Goal: Navigation & Orientation: Find specific page/section

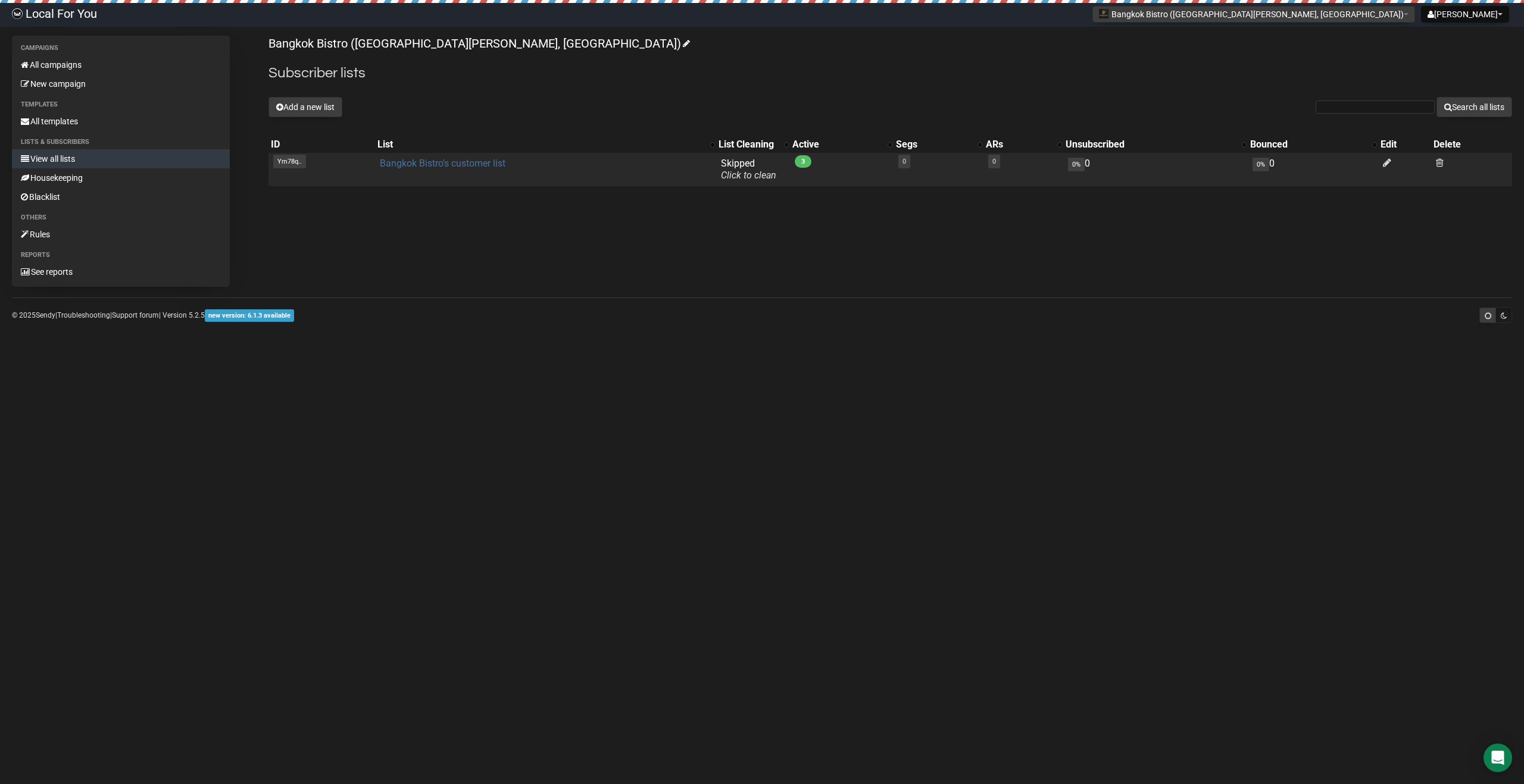
click at [444, 165] on link "Bangkok Bistro's customer list" at bounding box center [442, 163] width 126 height 11
click at [1386, 167] on link at bounding box center [1387, 162] width 9 height 11
click at [86, 62] on link "All campaigns" at bounding box center [121, 65] width 218 height 19
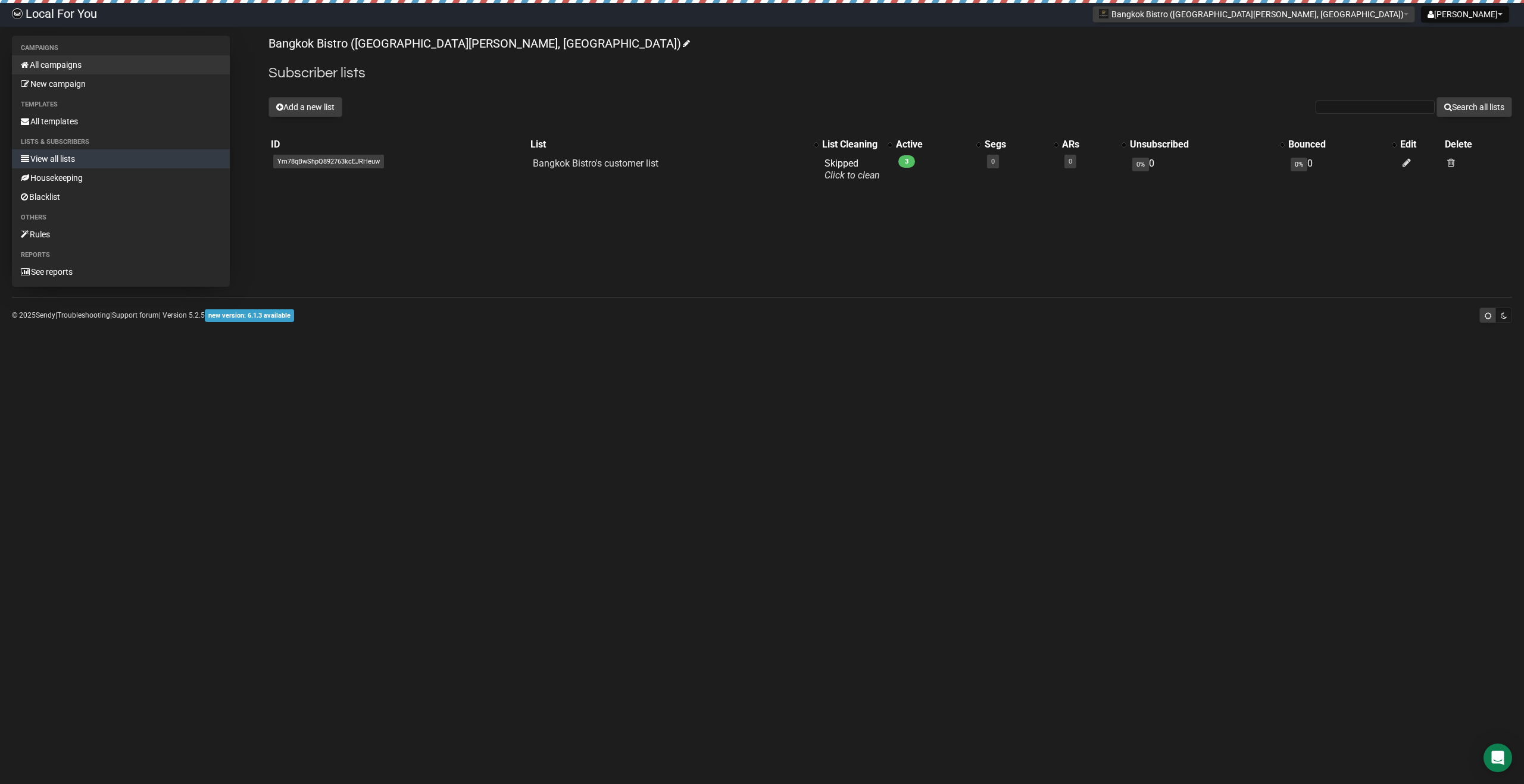
click at [72, 67] on link "All campaigns" at bounding box center [121, 65] width 218 height 19
click at [94, 60] on link "All campaigns" at bounding box center [121, 65] width 218 height 19
